Goal: Information Seeking & Learning: Learn about a topic

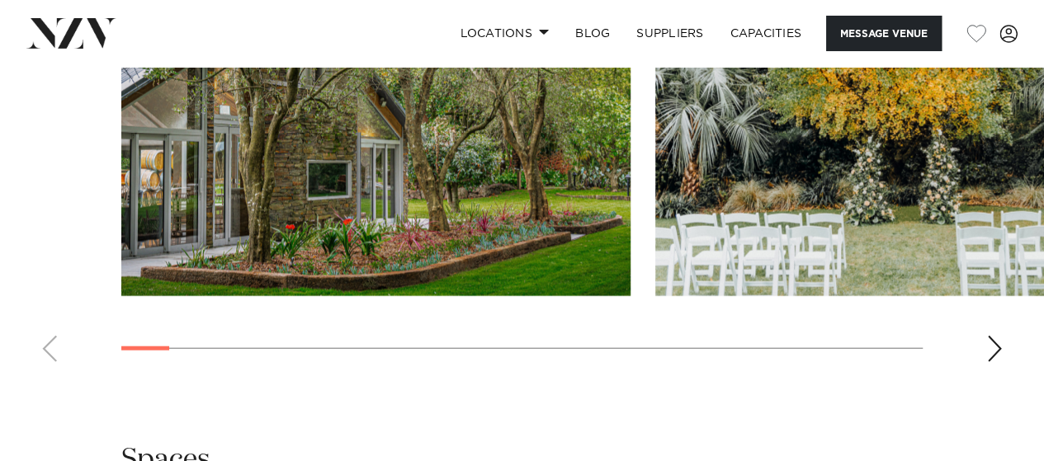
scroll to position [1815, 0]
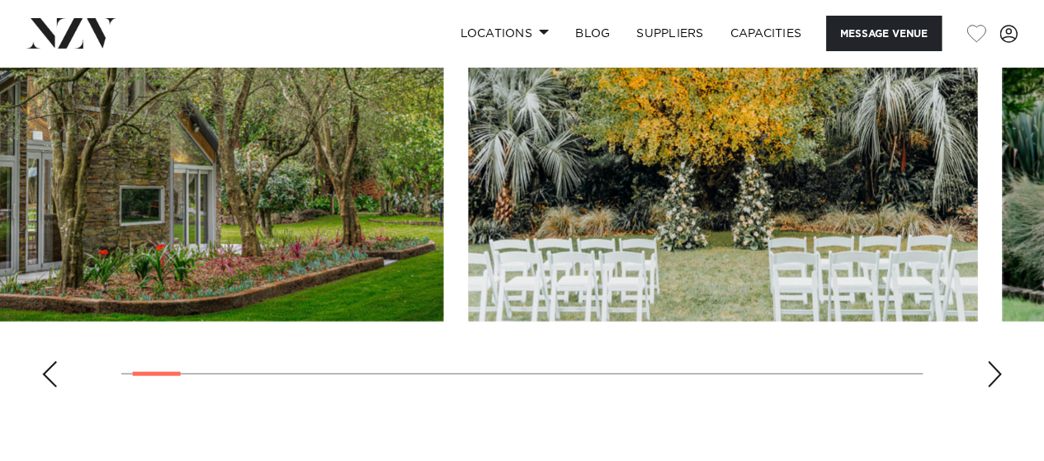
click at [621, 205] on img "2 / 25" at bounding box center [722, 135] width 509 height 374
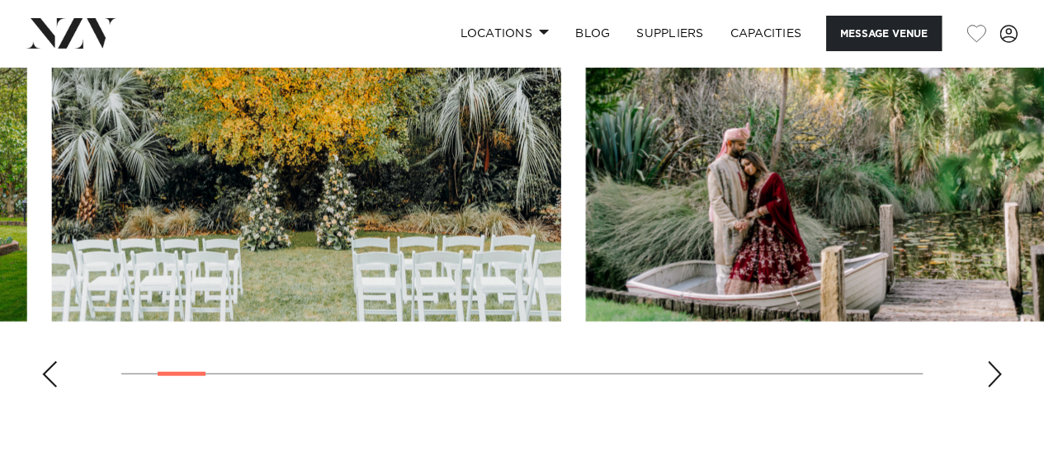
click at [301, 261] on img "2 / 25" at bounding box center [306, 135] width 509 height 374
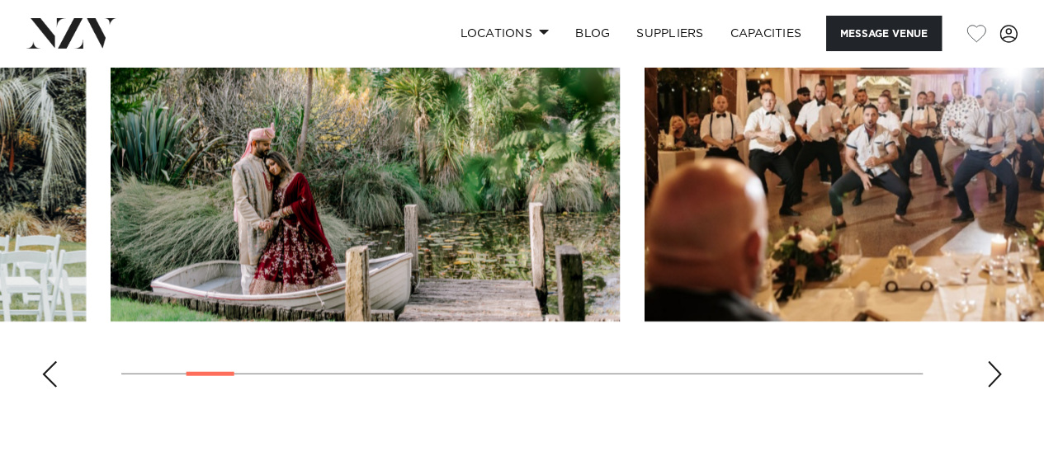
click at [236, 237] on img "3 / 25" at bounding box center [365, 135] width 509 height 374
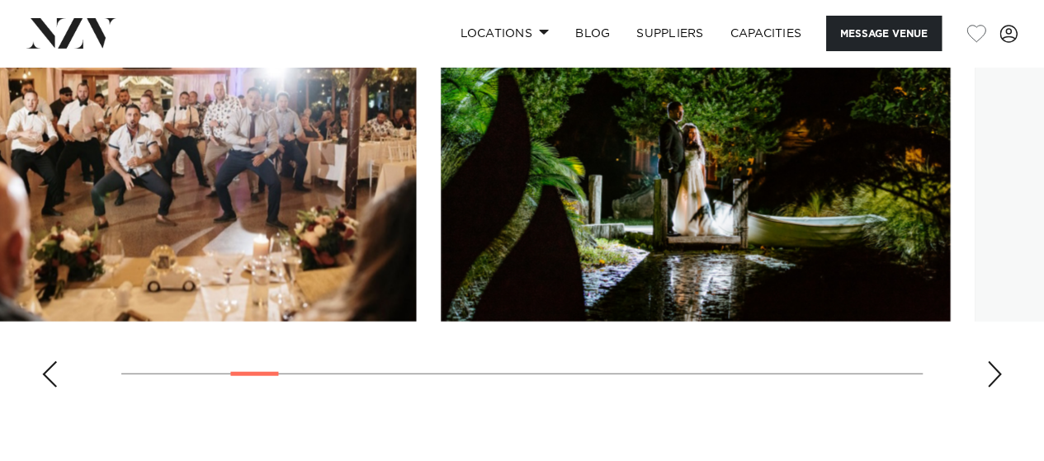
click at [243, 237] on img "4 / 25" at bounding box center [161, 135] width 509 height 374
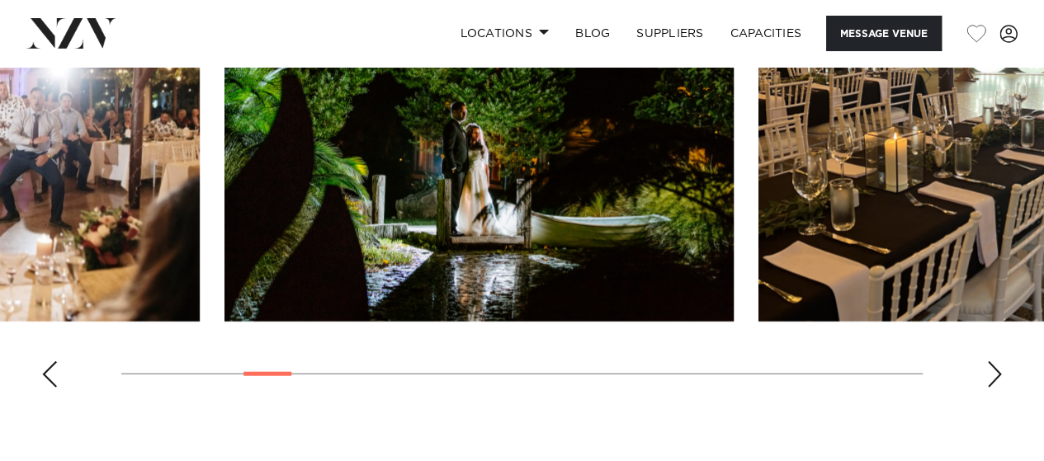
click at [399, 214] on img "5 / 25" at bounding box center [478, 135] width 509 height 374
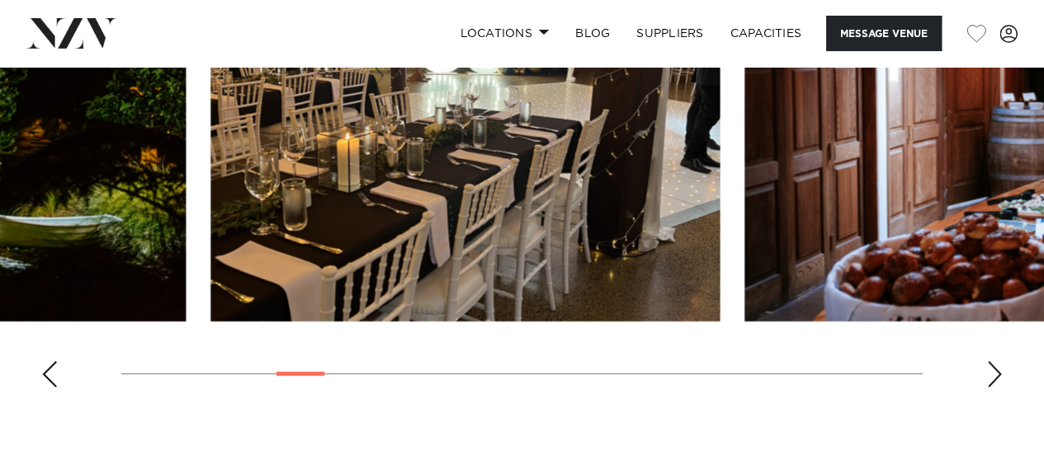
click at [347, 234] on img "6 / 25" at bounding box center [464, 135] width 509 height 374
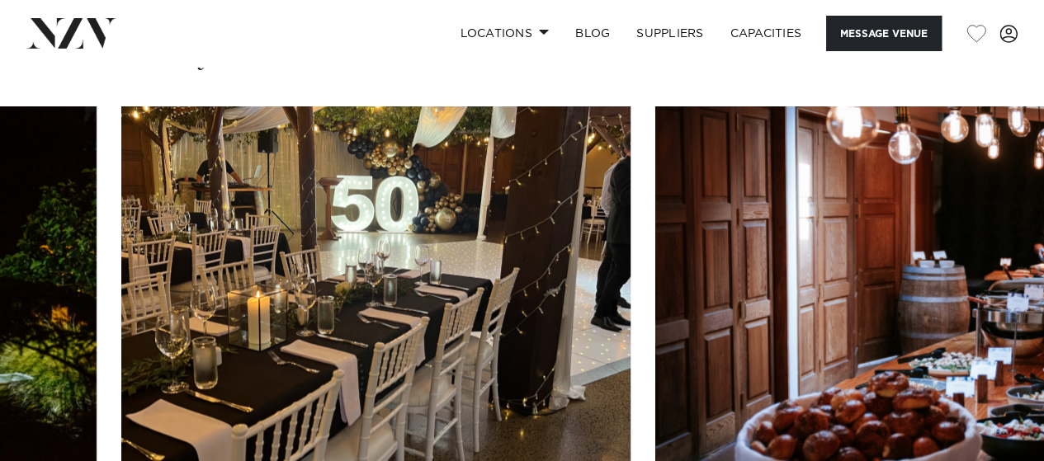
scroll to position [1650, 0]
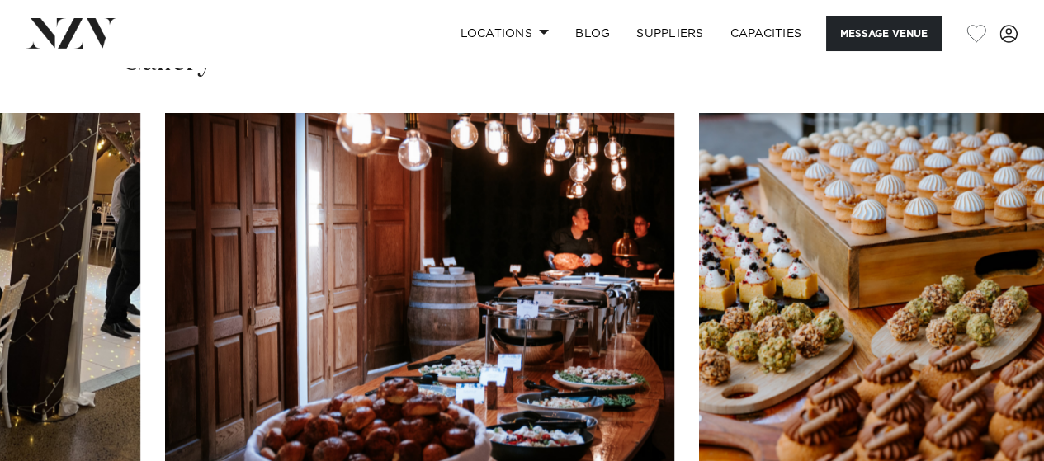
click at [398, 304] on img "7 / 25" at bounding box center [419, 300] width 509 height 374
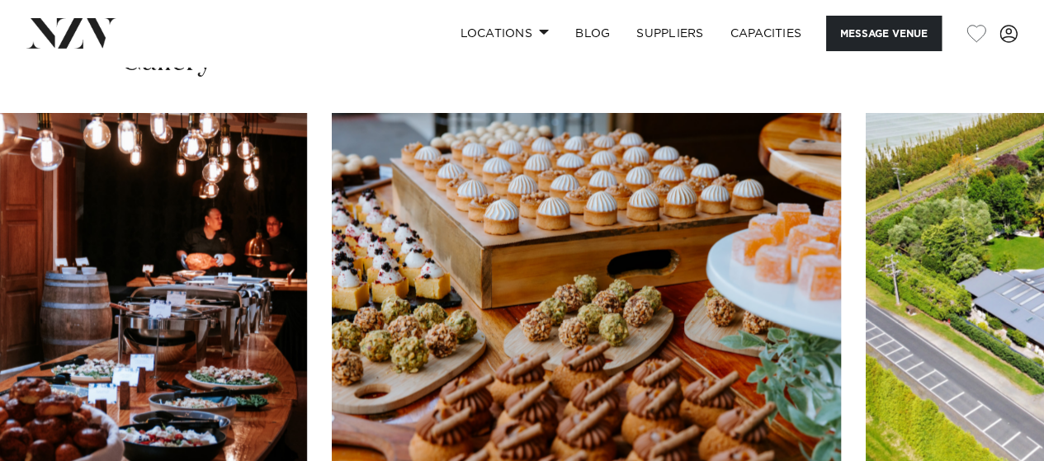
click at [612, 298] on img "8 / 25" at bounding box center [586, 300] width 509 height 374
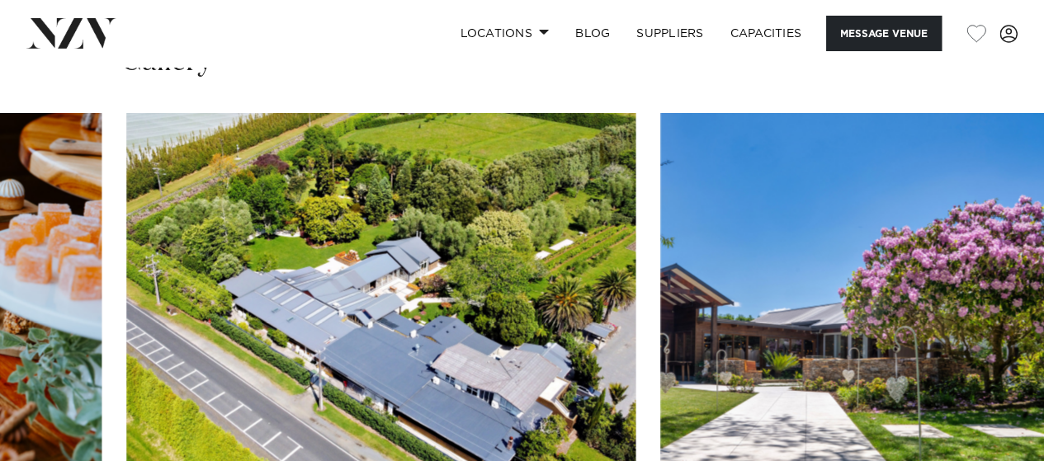
click at [355, 304] on img "9 / 25" at bounding box center [380, 300] width 509 height 374
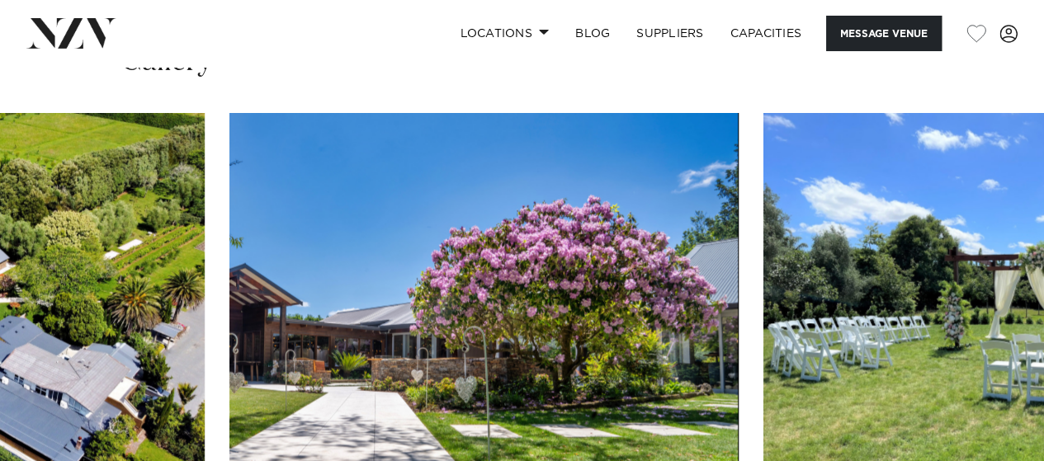
click at [277, 309] on img "10 / 25" at bounding box center [483, 300] width 509 height 374
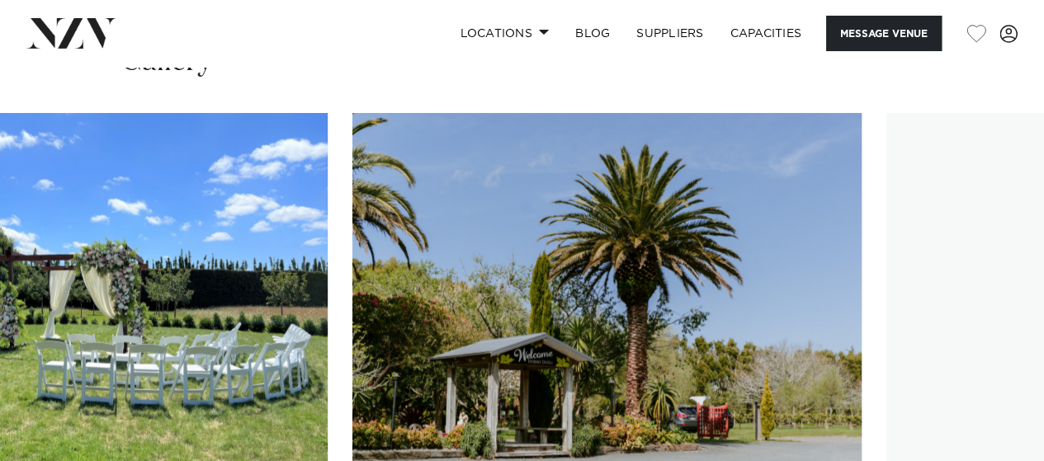
click at [87, 337] on img "11 / 25" at bounding box center [72, 300] width 509 height 374
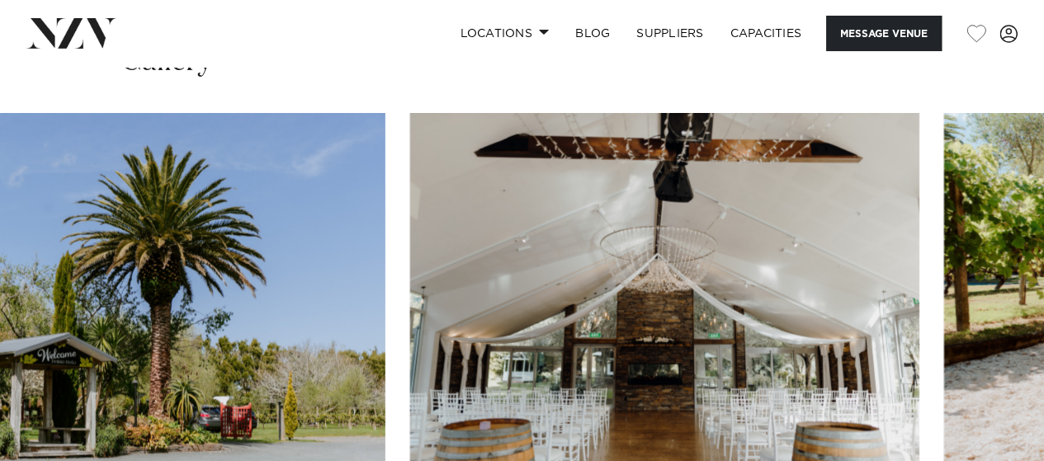
click at [410, 343] on img "13 / 25" at bounding box center [664, 300] width 509 height 374
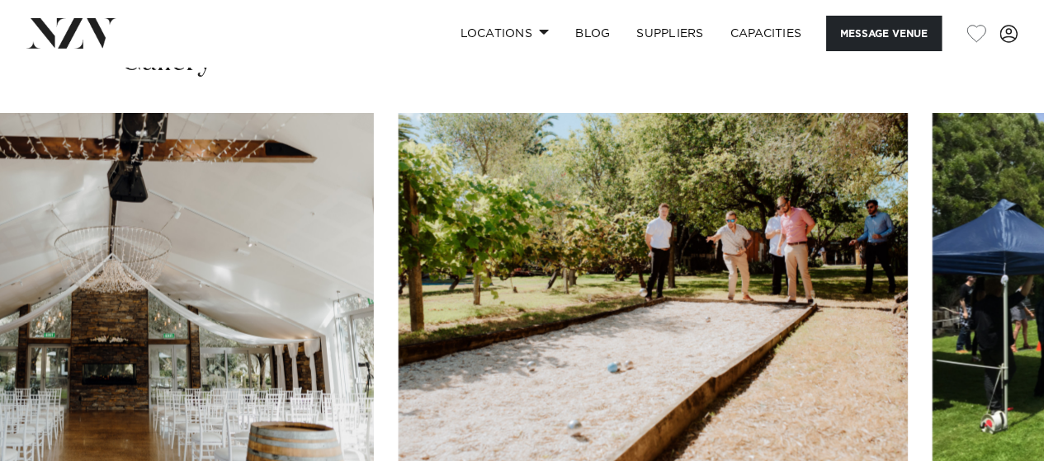
click at [399, 347] on img "14 / 25" at bounding box center [653, 300] width 509 height 374
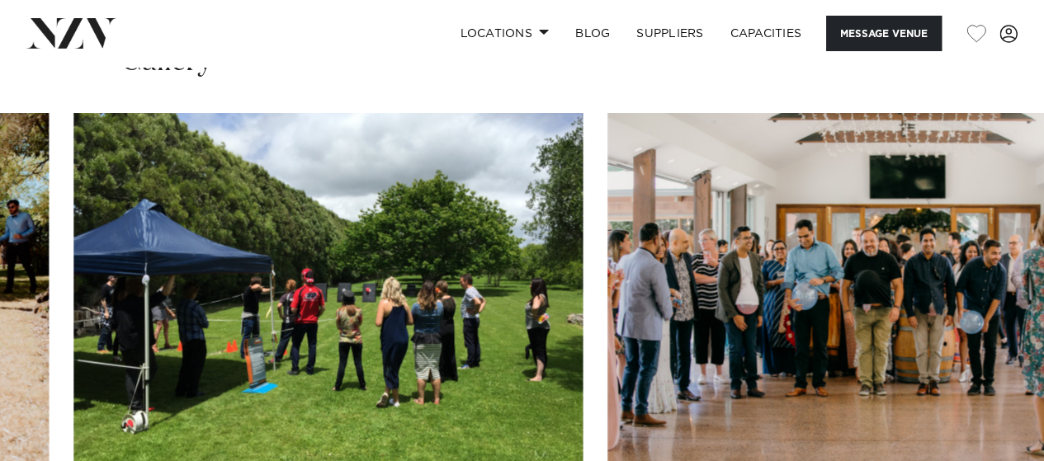
click at [337, 341] on img "15 / 25" at bounding box center [327, 300] width 509 height 374
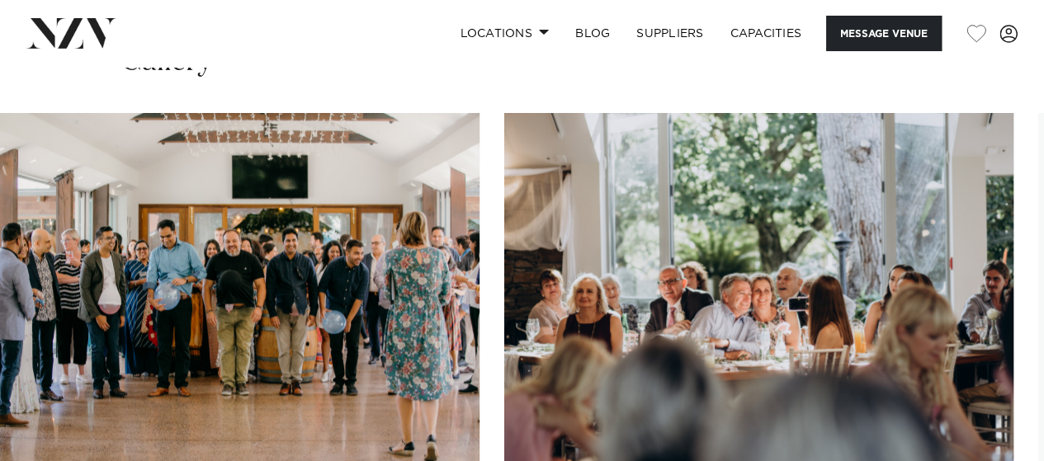
click at [297, 298] on img "16 / 25" at bounding box center [224, 300] width 509 height 374
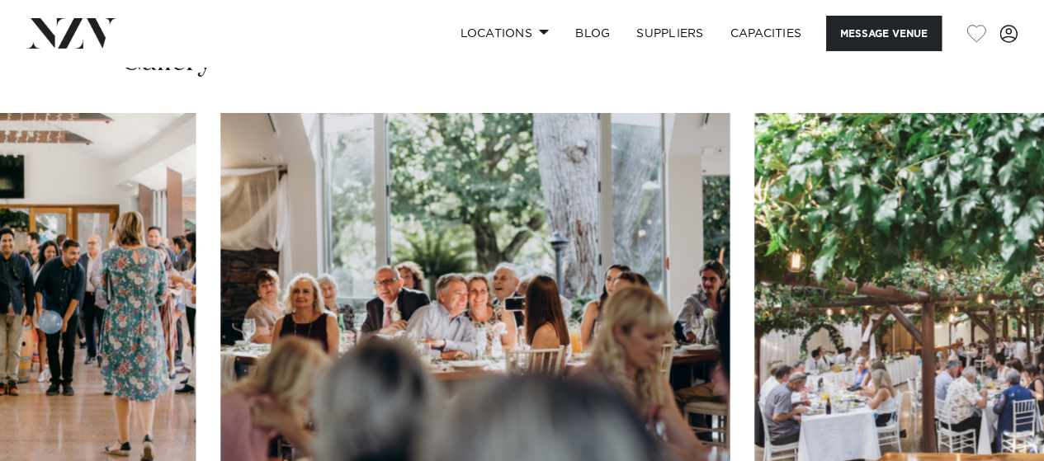
click at [220, 306] on img "17 / 25" at bounding box center [474, 300] width 509 height 374
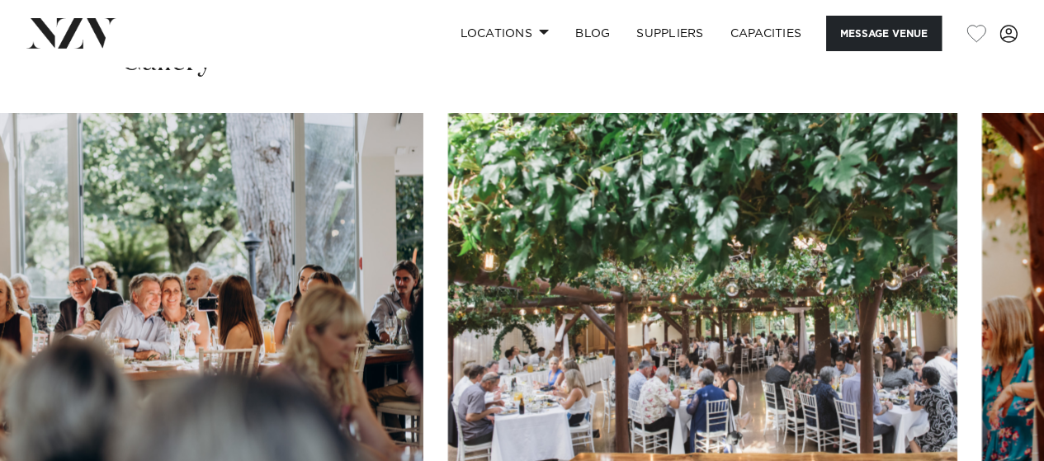
click at [448, 309] on img "18 / 25" at bounding box center [702, 300] width 509 height 374
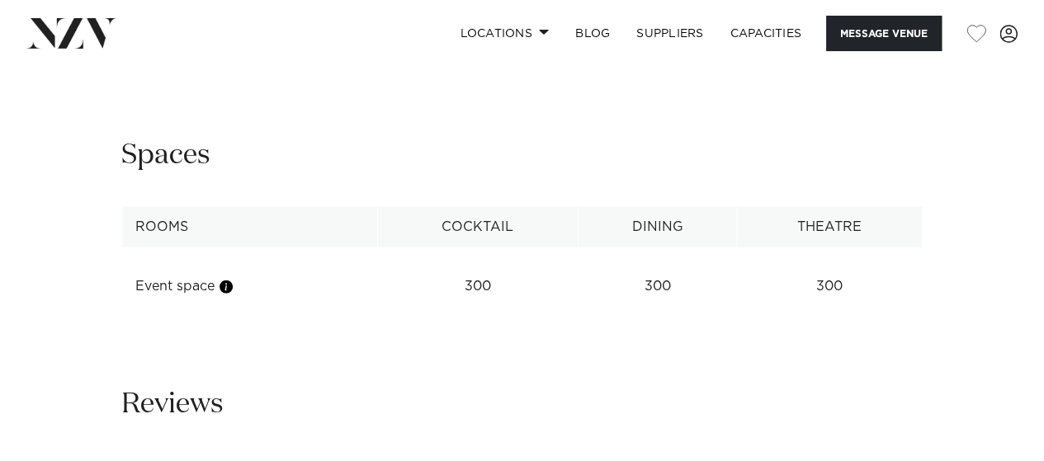
scroll to position [2228, 0]
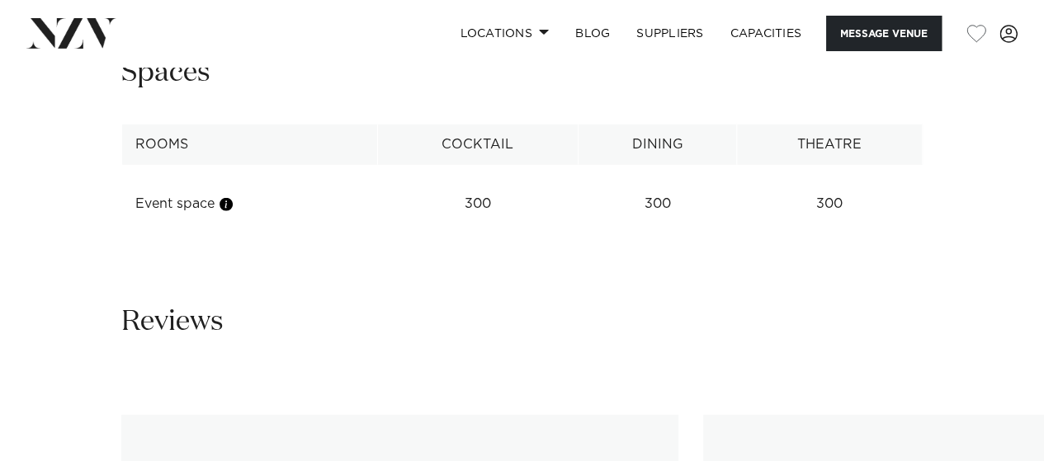
click at [168, 165] on th "Rooms" at bounding box center [250, 145] width 256 height 40
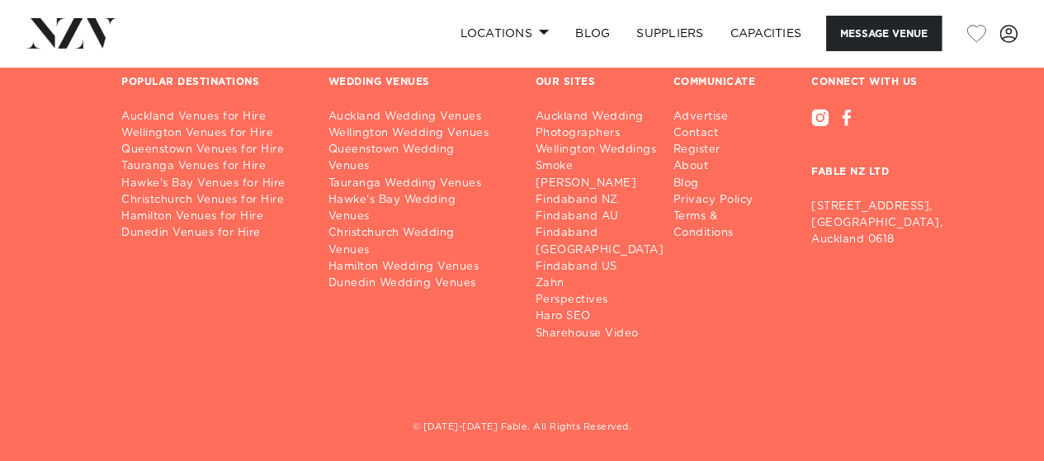
scroll to position [3730, 0]
